Goal: Complete application form

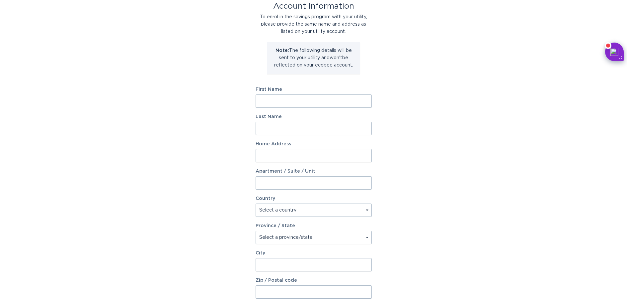
scroll to position [33, 0]
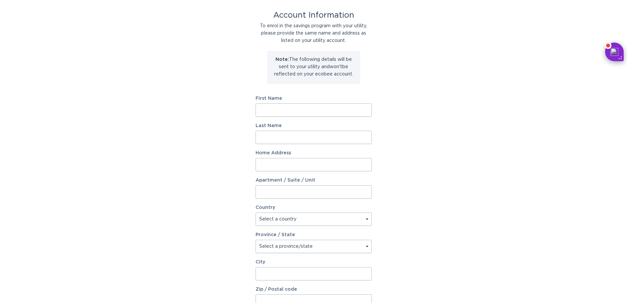
click at [267, 110] on input "First Name" at bounding box center [314, 109] width 116 height 13
type input "[PERSON_NAME]"
type input "6"
type input "[STREET_ADDRESS]"
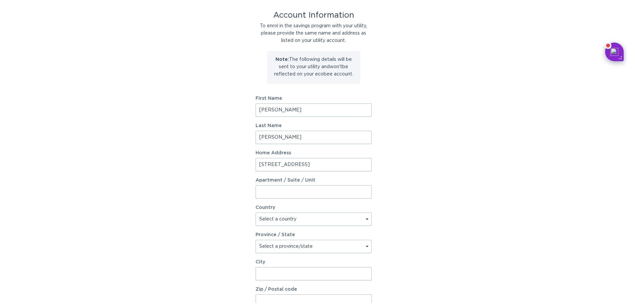
click at [368, 217] on select "Select a country Canada USA" at bounding box center [314, 218] width 116 height 13
select select "US"
click at [256, 212] on select "Select a country Canada USA" at bounding box center [314, 218] width 116 height 13
click at [367, 245] on select "Select a province/state Alabama Alaska American Samoa Arizona Arkansas Californ…" at bounding box center [314, 245] width 116 height 13
select select "VA"
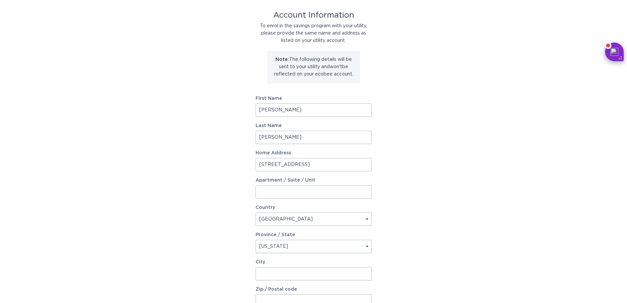
click at [256, 239] on select "Select a province/state Alabama Alaska American Samoa Arizona Arkansas Californ…" at bounding box center [314, 245] width 116 height 13
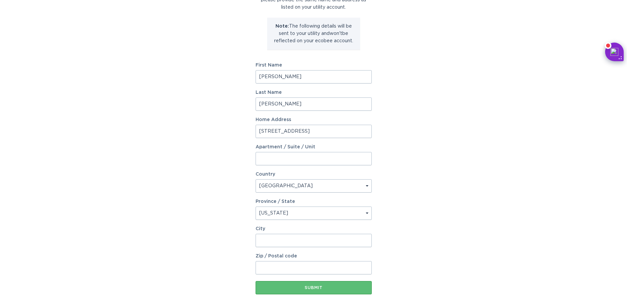
click at [274, 243] on input "City" at bounding box center [314, 240] width 116 height 13
type input "Roanoke"
type input "24019"
click at [302, 288] on div "Submit" at bounding box center [314, 287] width 110 height 4
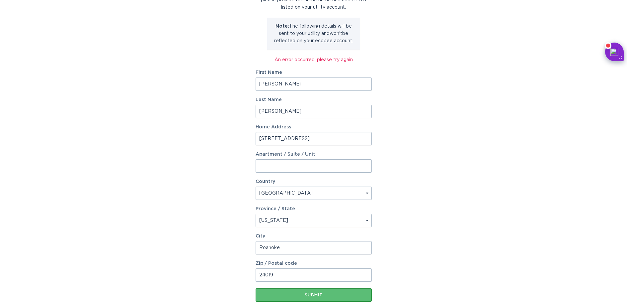
click at [316, 140] on input "809 Starmount Avenue" at bounding box center [314, 138] width 116 height 13
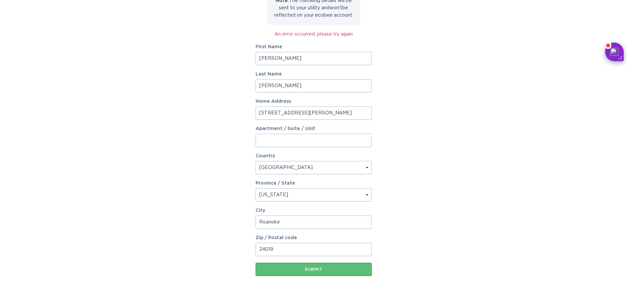
scroll to position [100, 0]
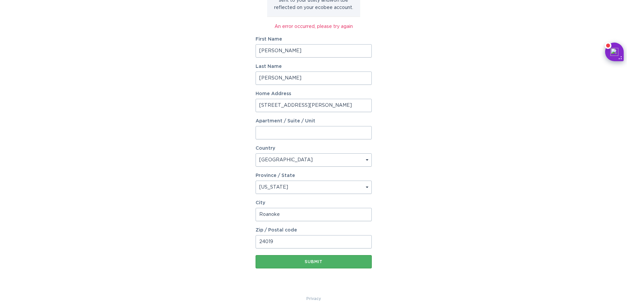
type input "8225 Webster Drive"
click at [304, 261] on div "Submit" at bounding box center [314, 261] width 110 height 4
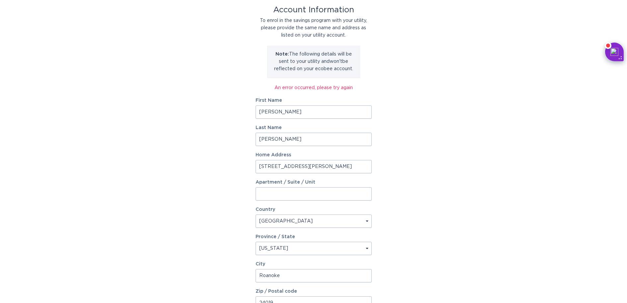
scroll to position [0, 0]
